Goal: Find specific page/section: Find specific page/section

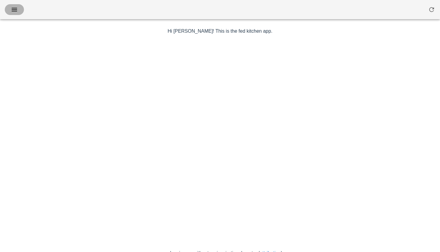
click at [14, 12] on icon "button" at bounding box center [14, 9] width 7 height 7
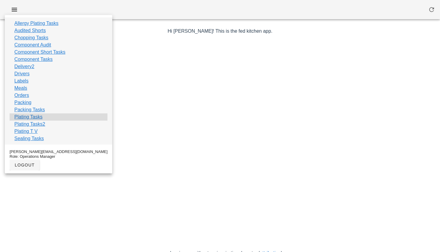
click at [27, 115] on link "Plating Tasks" at bounding box center [28, 116] width 28 height 7
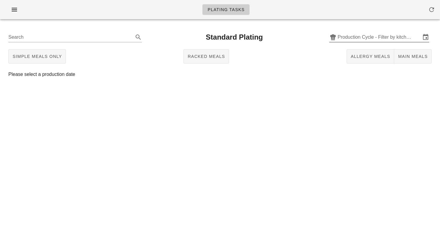
click at [365, 32] on input "Production Cycle - Filter by kitchen production schedules" at bounding box center [379, 37] width 83 height 10
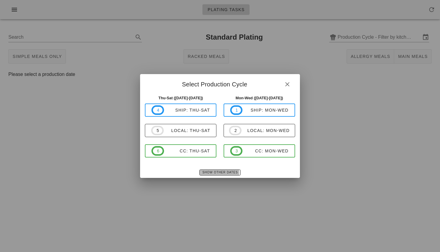
click at [217, 169] on button "Show Other Dates" at bounding box center [219, 172] width 41 height 6
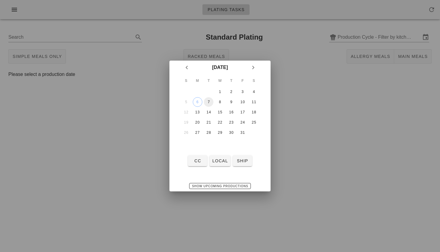
click at [210, 101] on div "7" at bounding box center [209, 102] width 10 height 4
click at [218, 158] on span "local" at bounding box center [220, 160] width 16 height 5
type input "local: Mon-Wed ([DATE]-[DATE])"
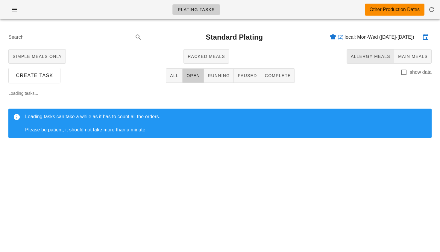
click at [363, 56] on span "Allergy Meals" at bounding box center [371, 56] width 40 height 5
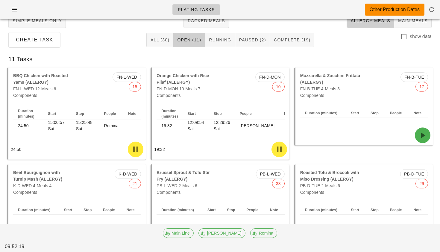
scroll to position [36, 0]
click at [300, 40] on span "Complete (19)" at bounding box center [292, 39] width 37 height 5
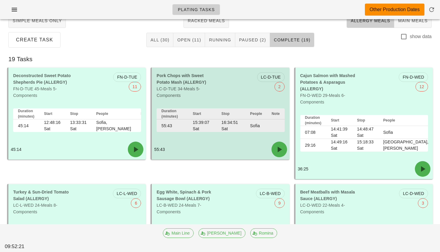
click at [211, 90] on div "Pork Chops with Sweet Potato Mash (ALLERGY) LC-D-TUE 34-Meals 5-Components" at bounding box center [187, 86] width 68 height 34
